Goal: Transaction & Acquisition: Book appointment/travel/reservation

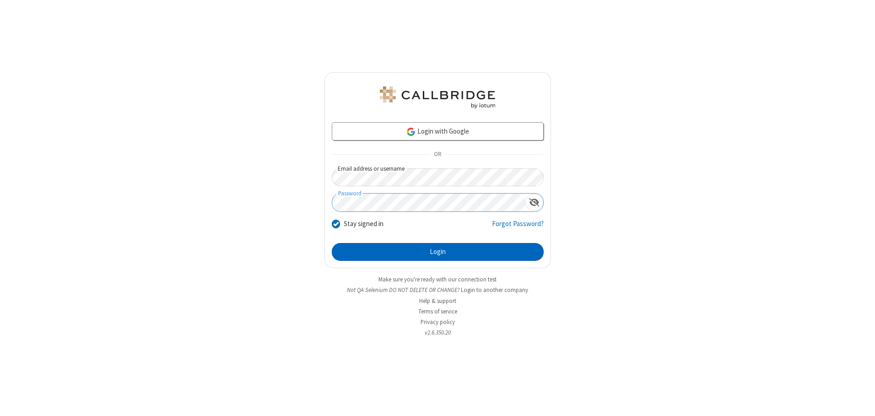
click at [438, 252] on button "Login" at bounding box center [438, 252] width 212 height 18
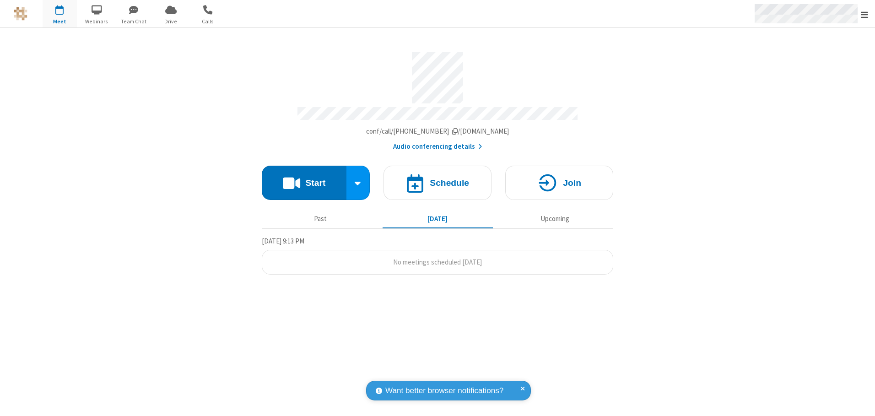
click at [865, 14] on span "Open menu" at bounding box center [864, 14] width 7 height 9
click at [60, 14] on span "button" at bounding box center [60, 10] width 34 height 16
click at [438, 179] on h4 "Schedule" at bounding box center [449, 183] width 39 height 9
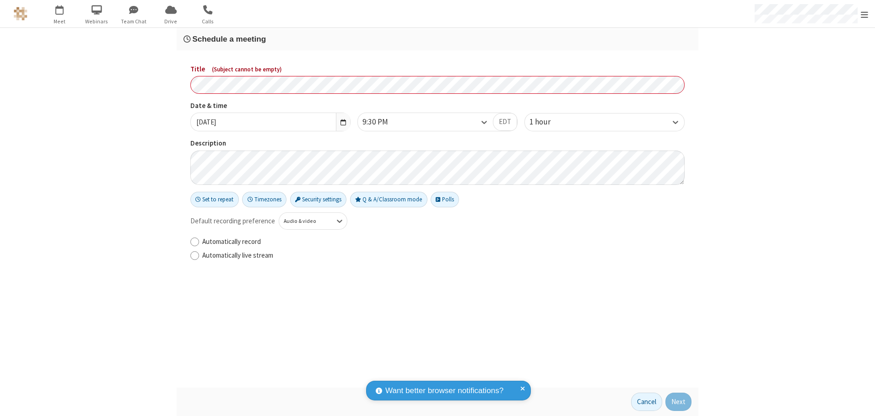
click at [438, 39] on h3 "Schedule a meeting" at bounding box center [438, 39] width 508 height 9
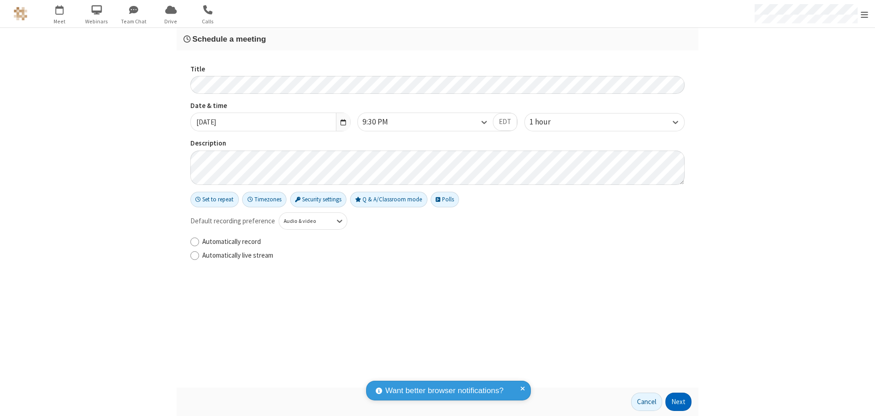
click at [679, 402] on button "Next" at bounding box center [679, 402] width 26 height 18
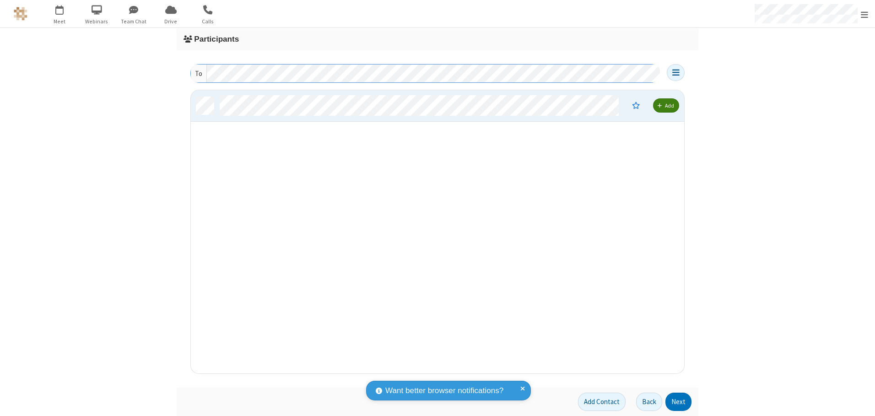
scroll to position [277, 487]
click at [679, 402] on button "Next" at bounding box center [679, 402] width 26 height 18
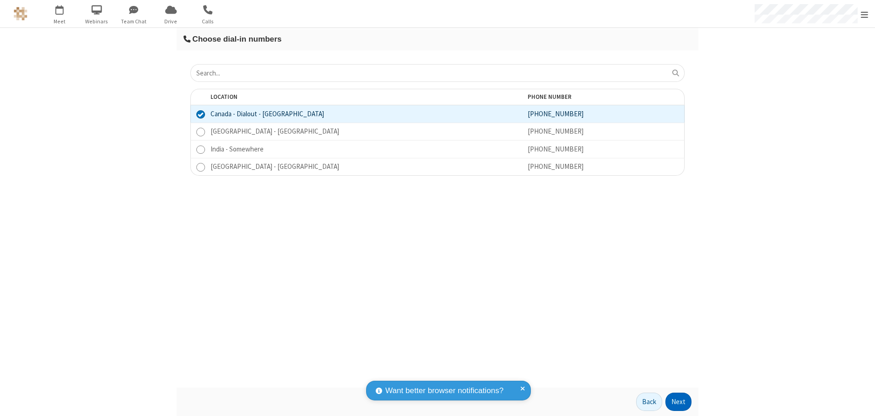
click at [679, 402] on button "Next" at bounding box center [679, 402] width 26 height 18
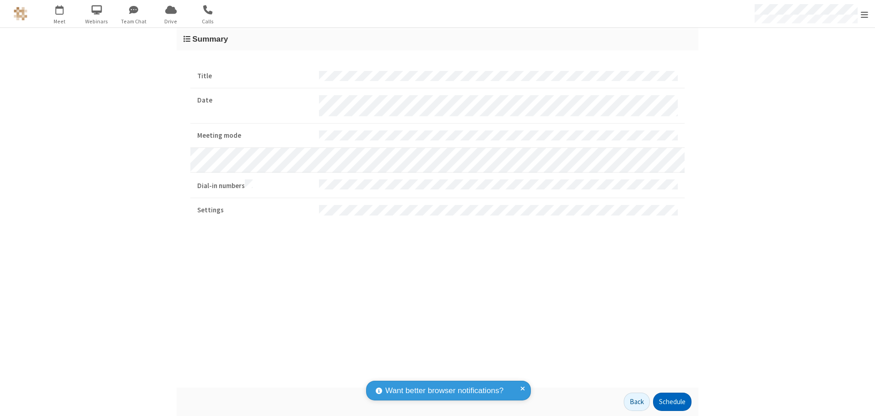
click at [672, 402] on button "Schedule" at bounding box center [672, 402] width 38 height 18
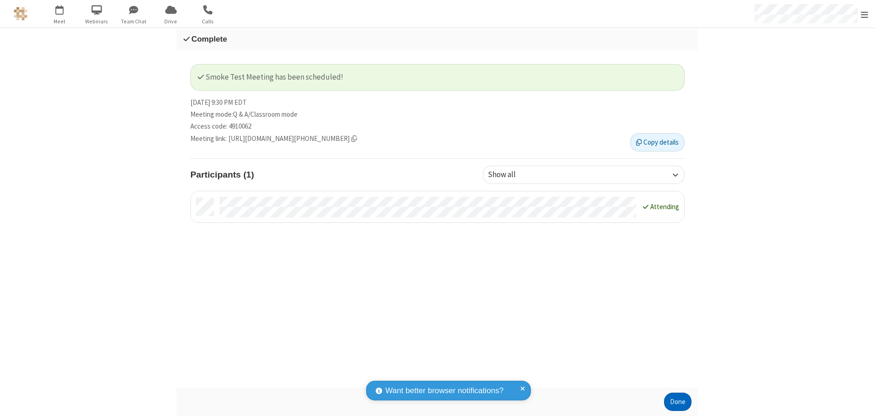
click at [678, 402] on button "Done" at bounding box center [677, 402] width 27 height 18
